Goal: Answer question/provide support

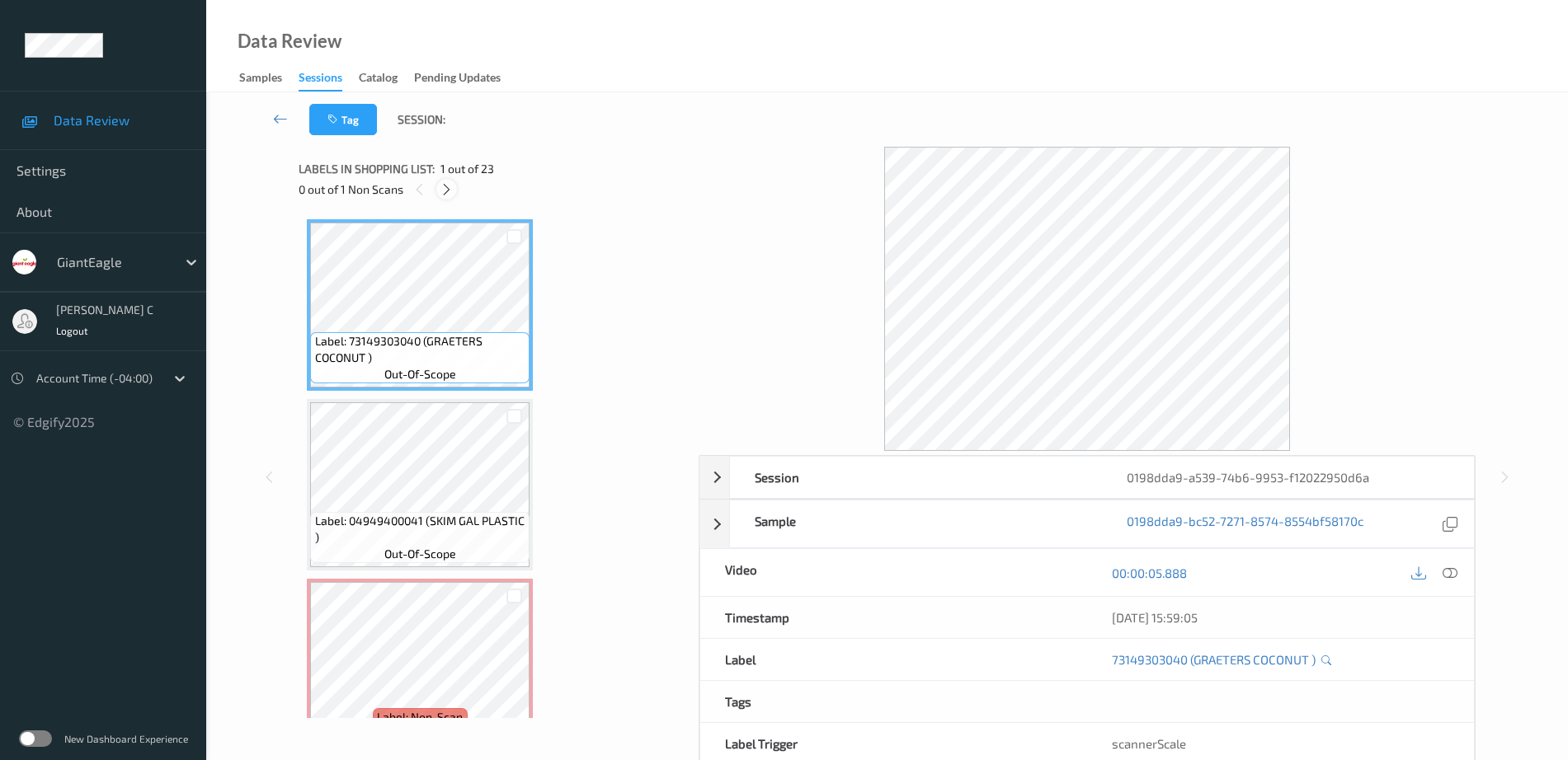
click at [447, 184] on icon at bounding box center [447, 190] width 14 height 15
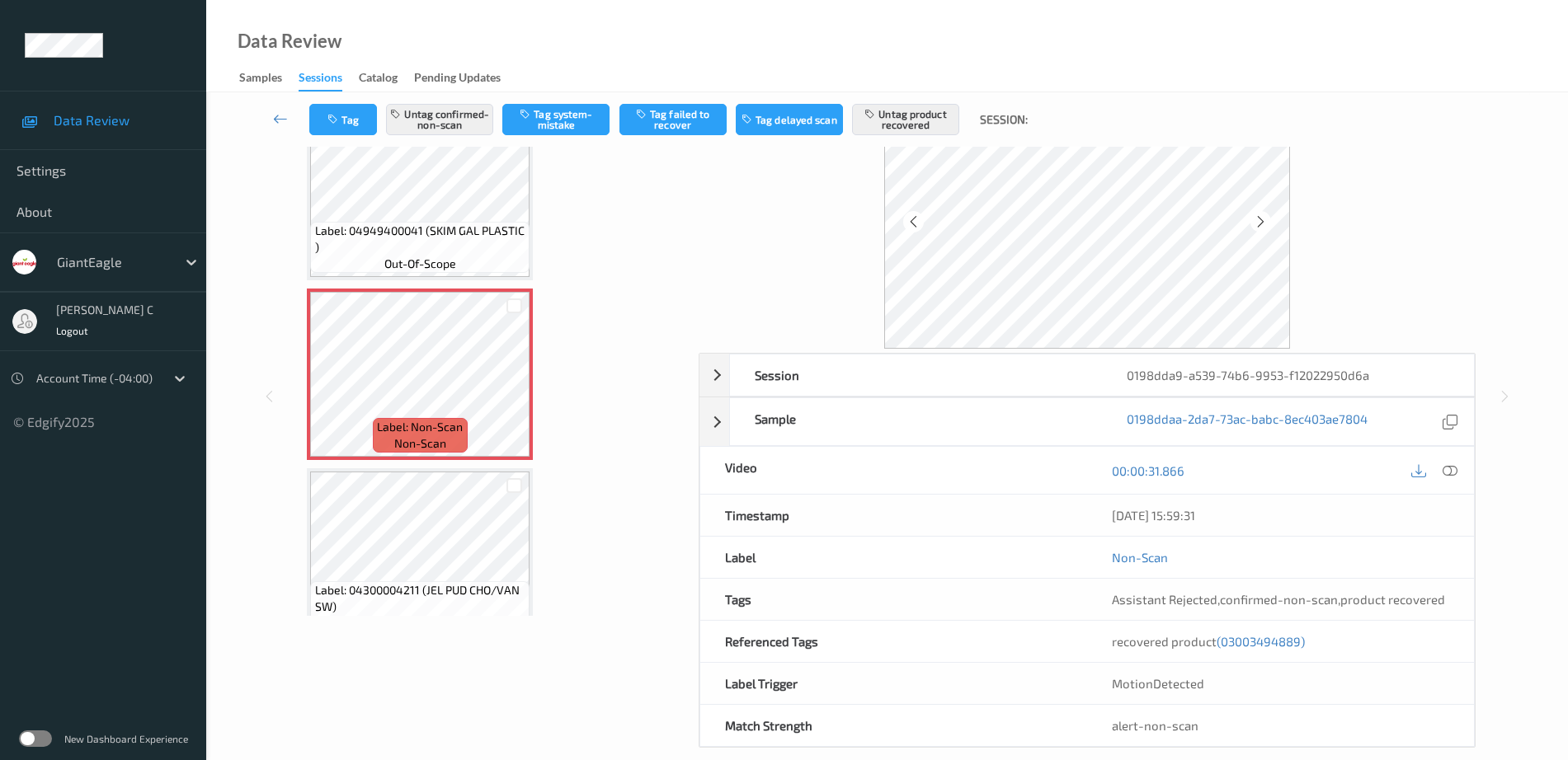
scroll to position [103, 0]
drag, startPoint x: 1112, startPoint y: 513, endPoint x: 1227, endPoint y: 514, distance: 115.0
click at [1227, 514] on div "[DATE] 15:59:31" at bounding box center [1280, 514] width 337 height 17
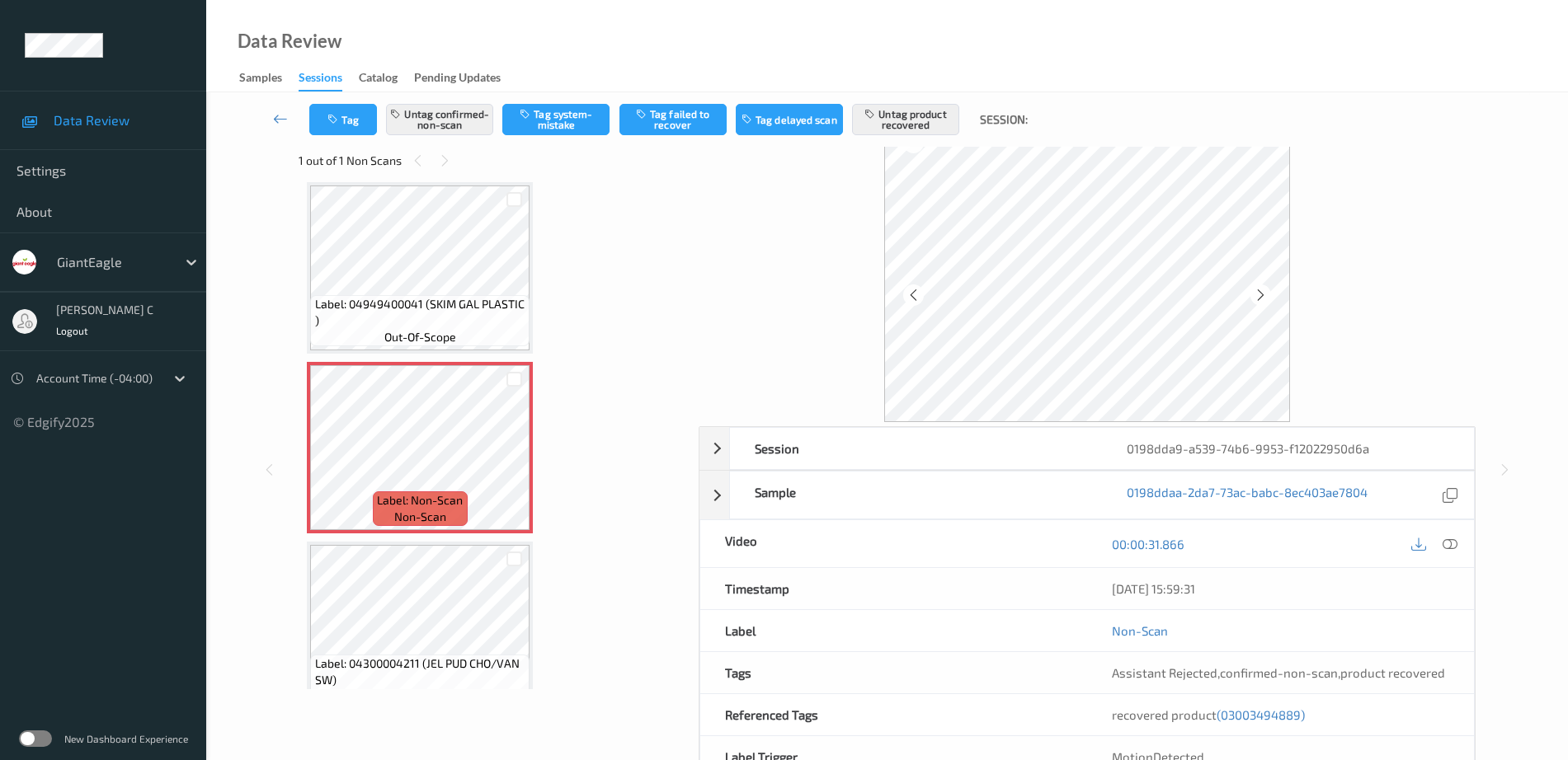
scroll to position [0, 0]
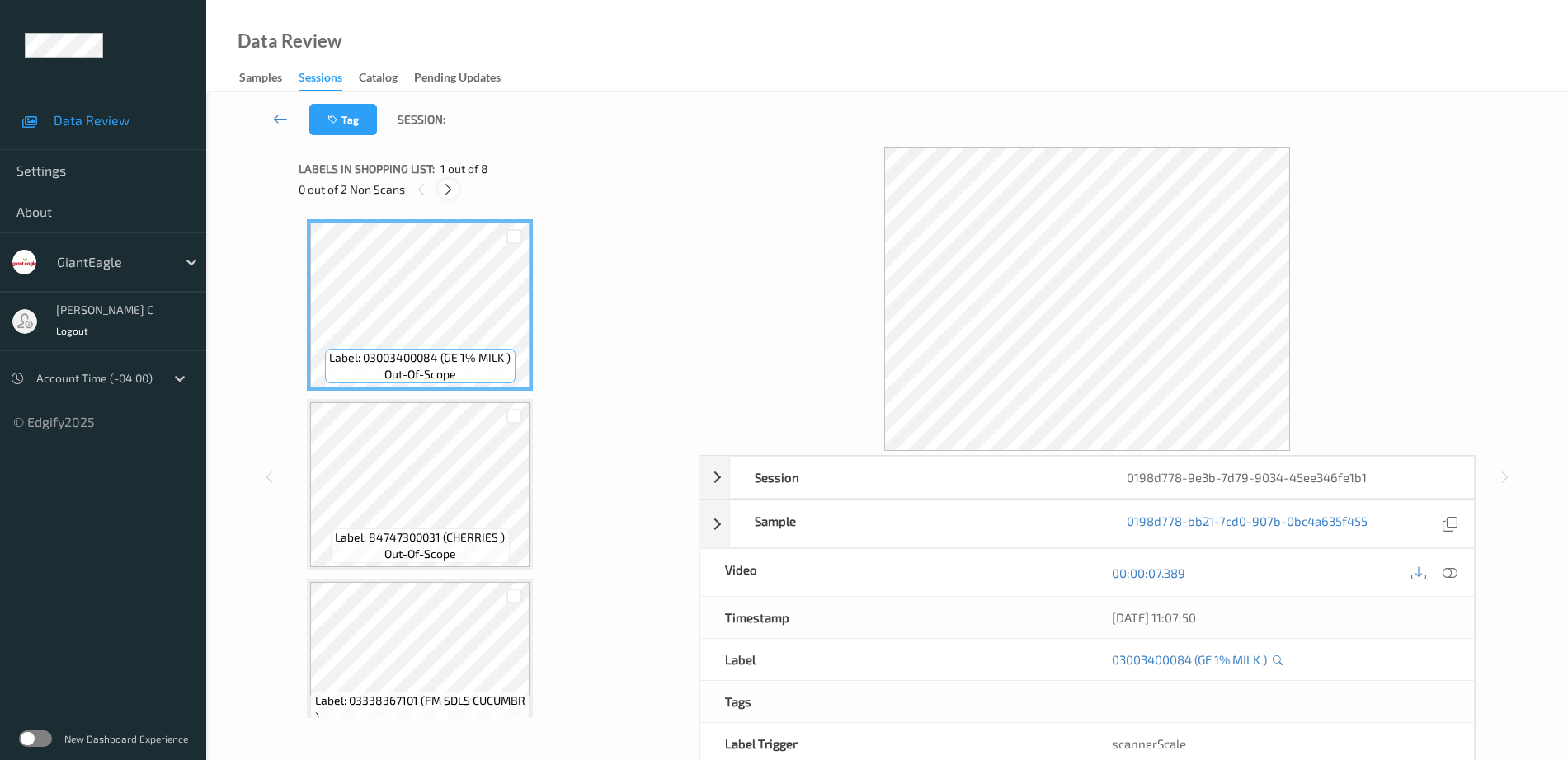
click at [452, 186] on icon at bounding box center [448, 190] width 14 height 15
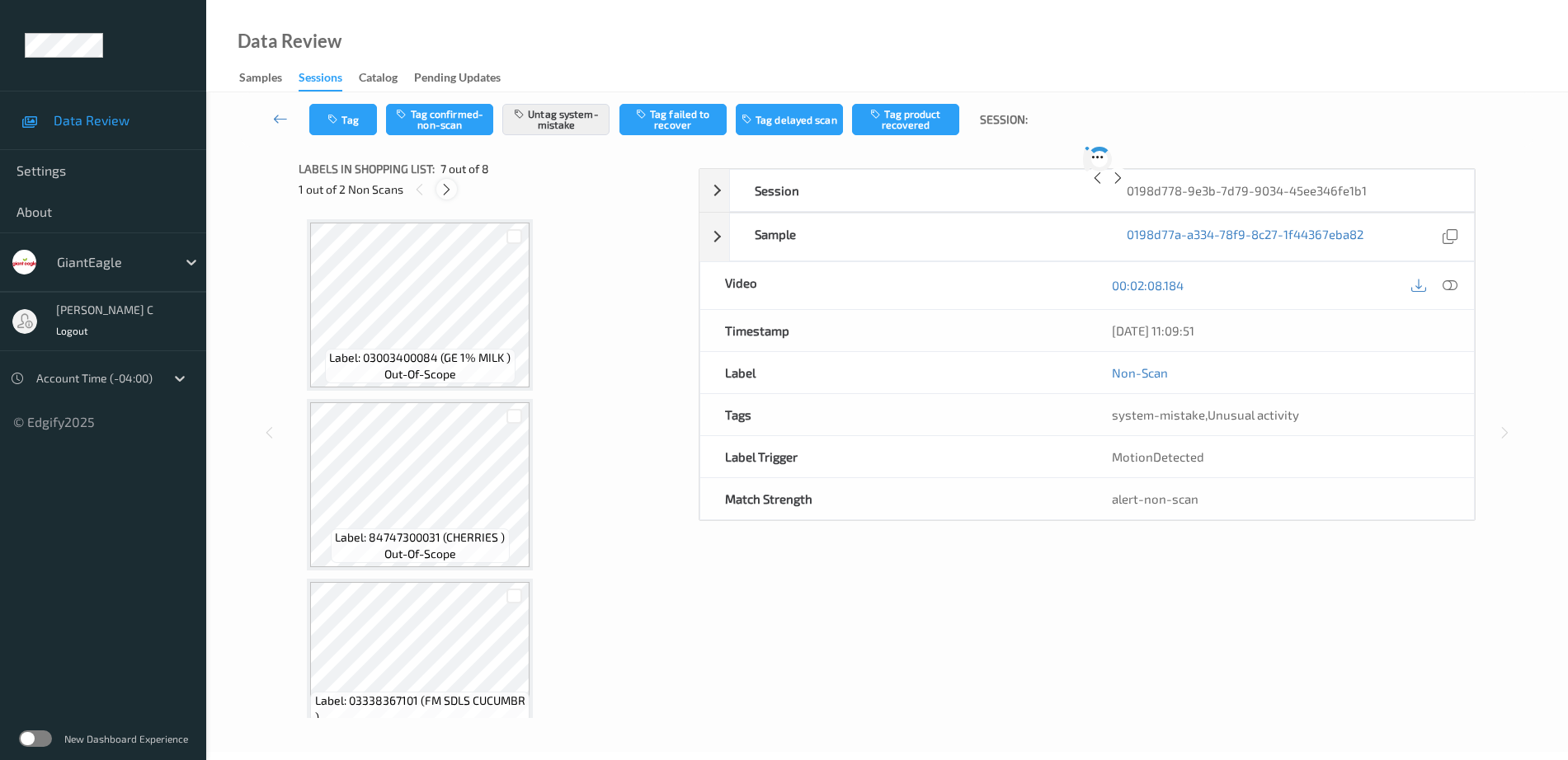
scroll to position [907, 0]
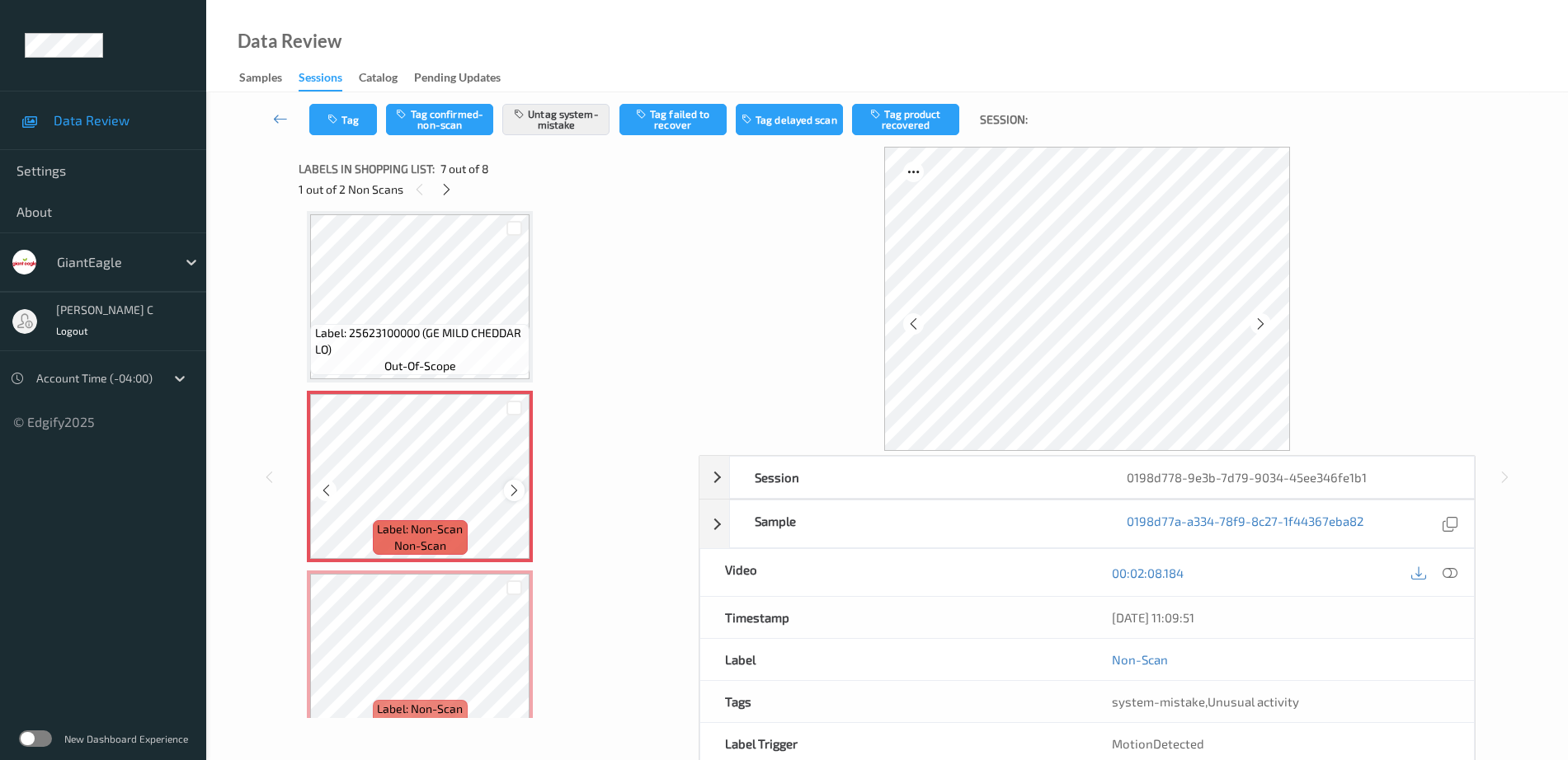
click at [520, 484] on icon at bounding box center [514, 490] width 14 height 15
click at [519, 484] on icon at bounding box center [514, 490] width 14 height 15
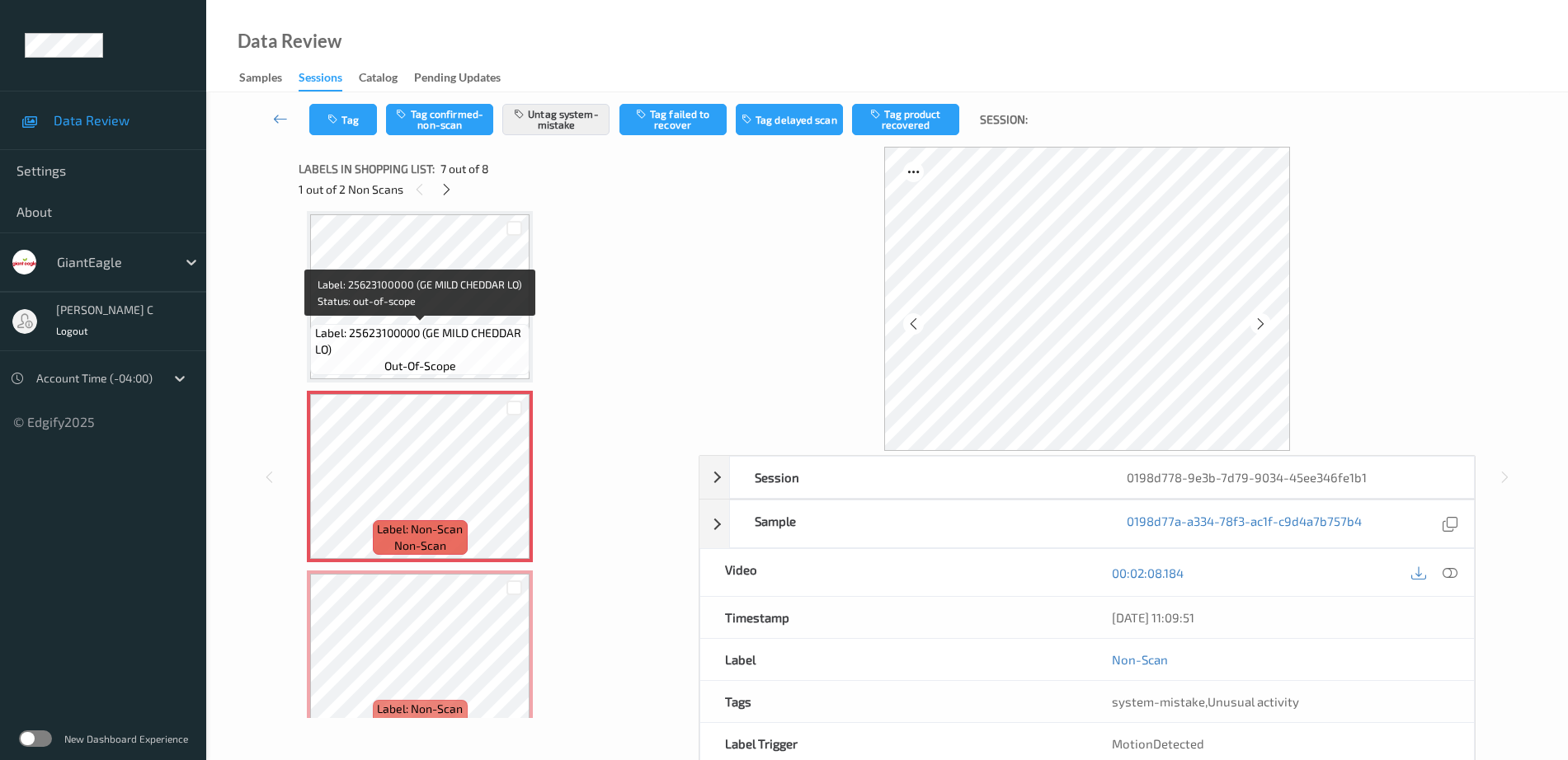
click at [423, 359] on span "out-of-scope" at bounding box center [420, 366] width 72 height 17
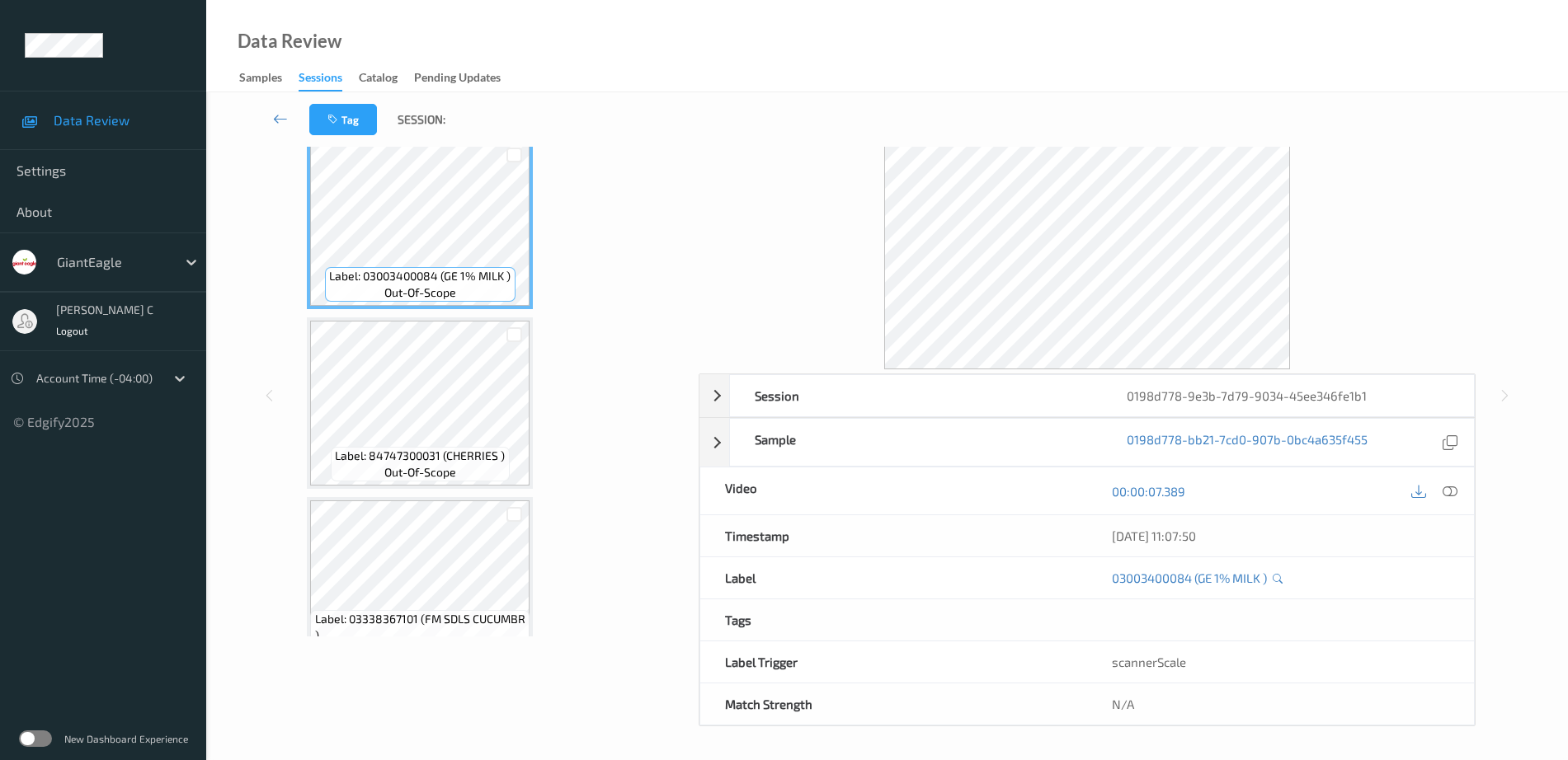
scroll to position [0, 0]
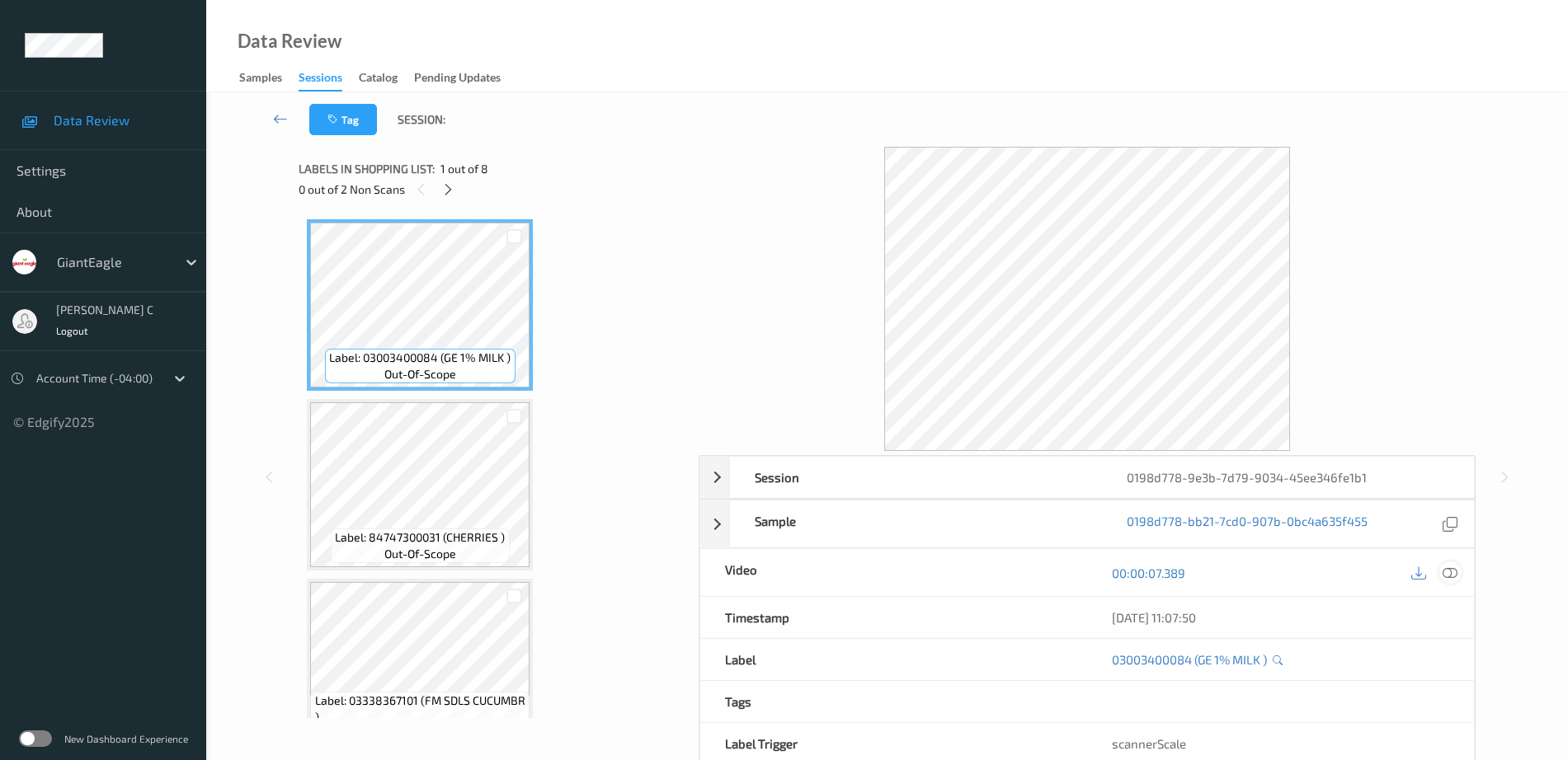
click at [1454, 580] on icon at bounding box center [1450, 573] width 15 height 15
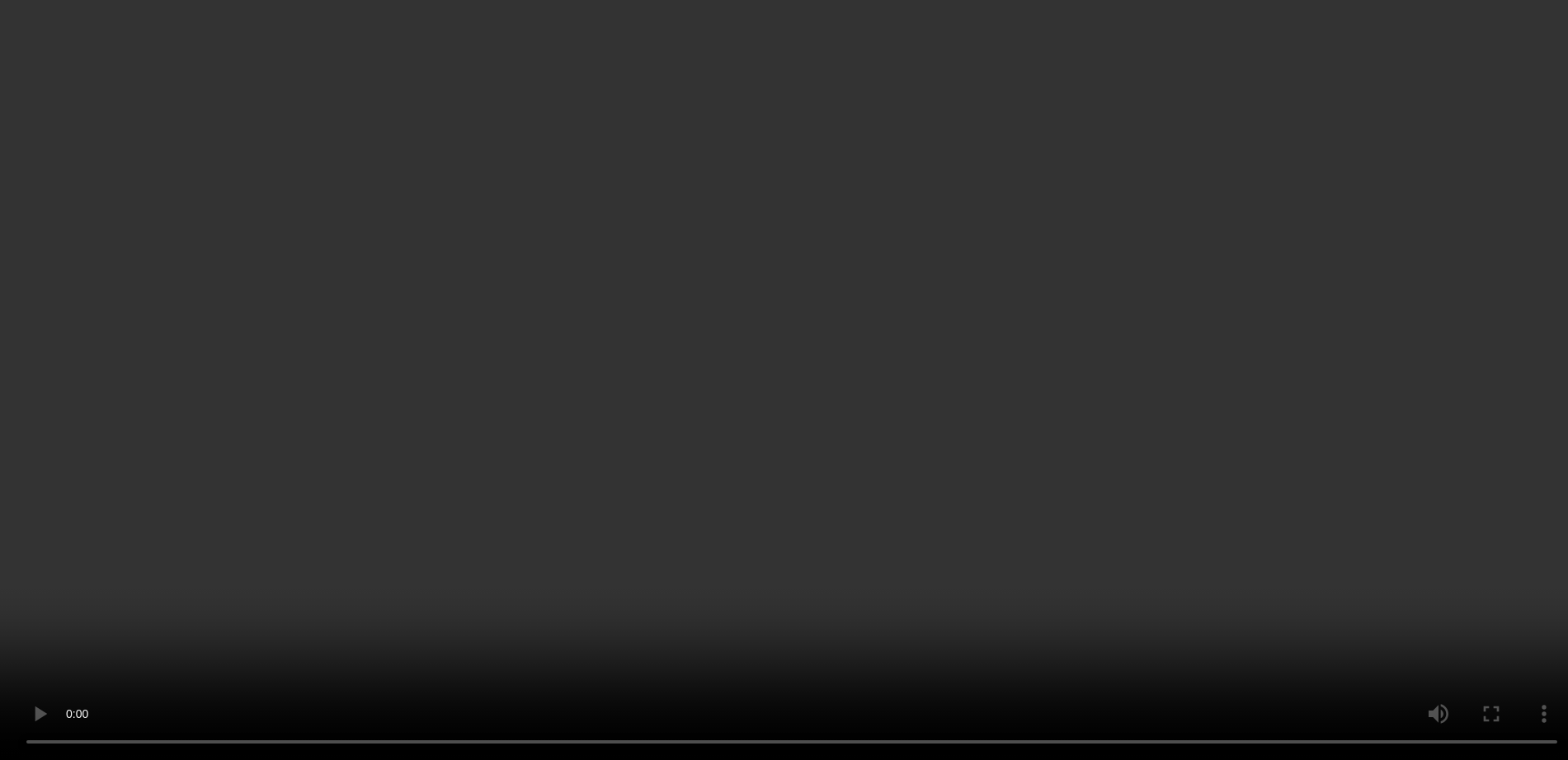
scroll to position [939, 0]
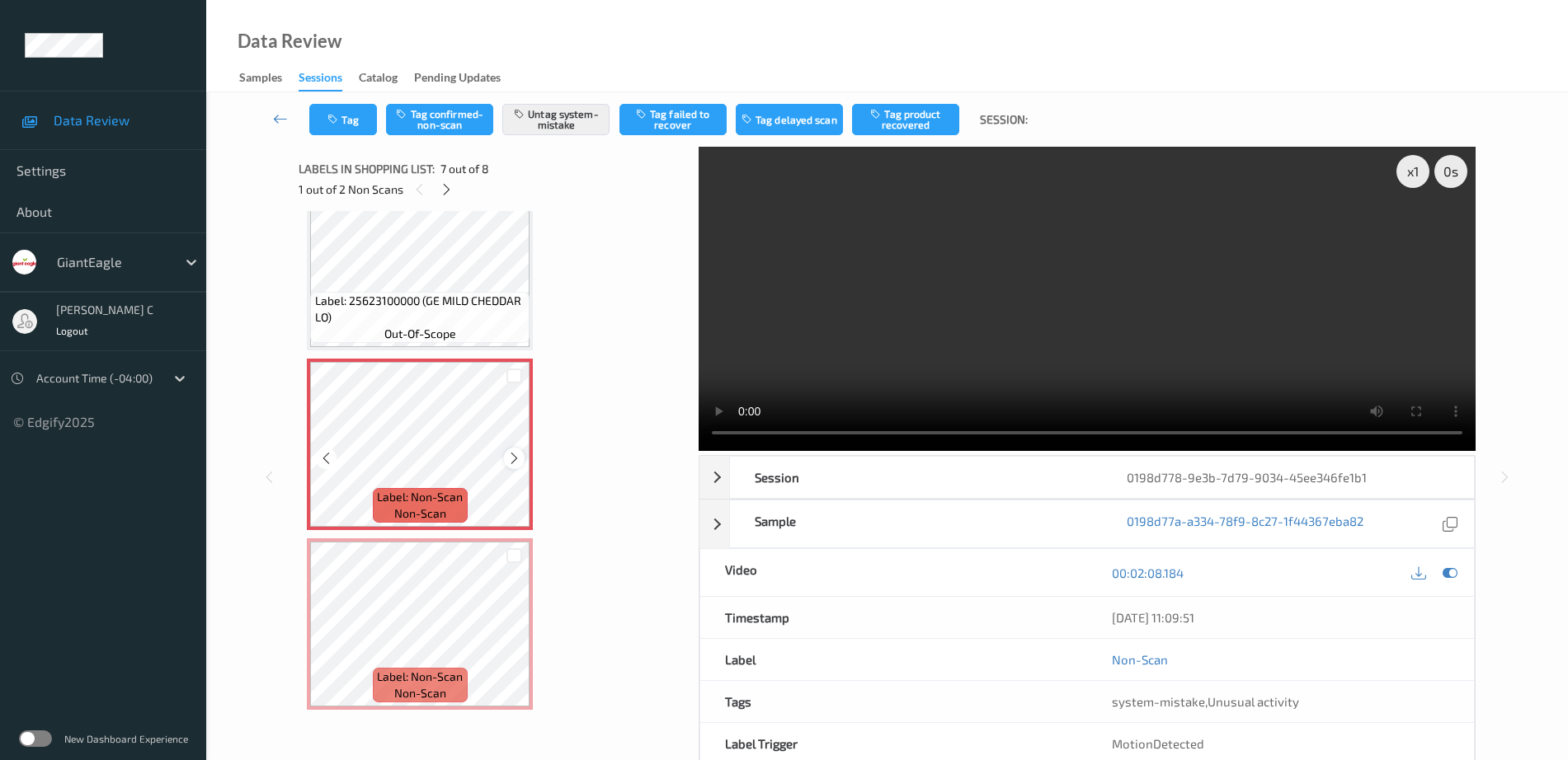
click at [516, 460] on icon at bounding box center [514, 458] width 14 height 15
